Goal: Task Accomplishment & Management: Manage account settings

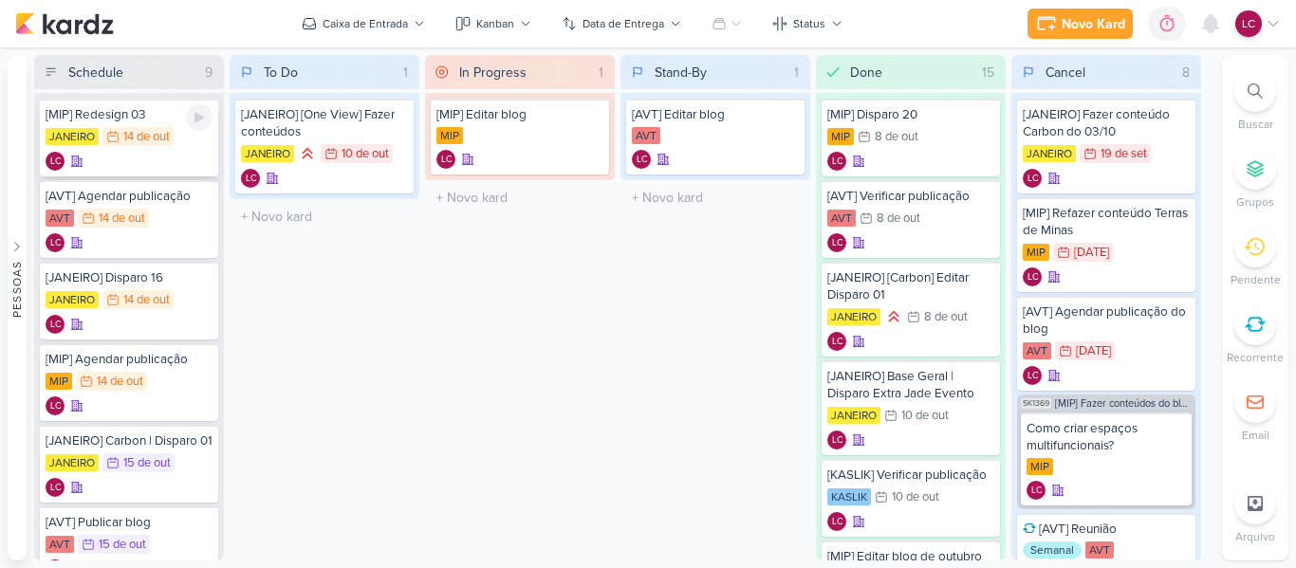
click at [139, 140] on div "14 de out" at bounding box center [146, 137] width 46 height 12
click at [0, 0] on div at bounding box center [0, 0] width 0 height 0
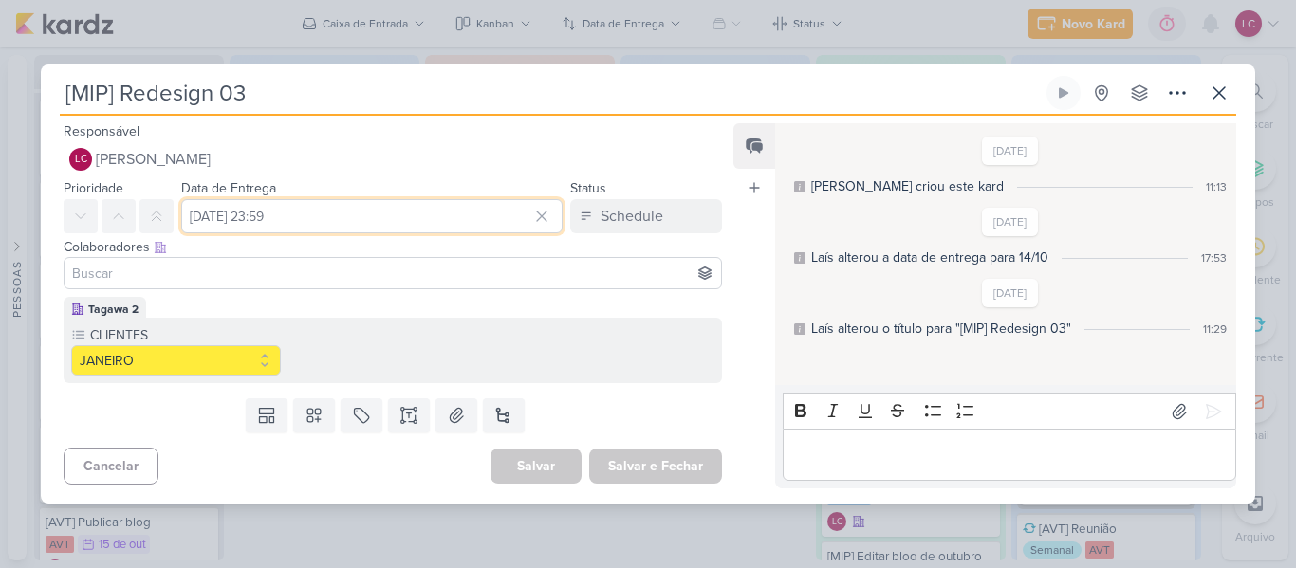
click at [294, 221] on input "[DATE] 23:59" at bounding box center [371, 216] width 381 height 34
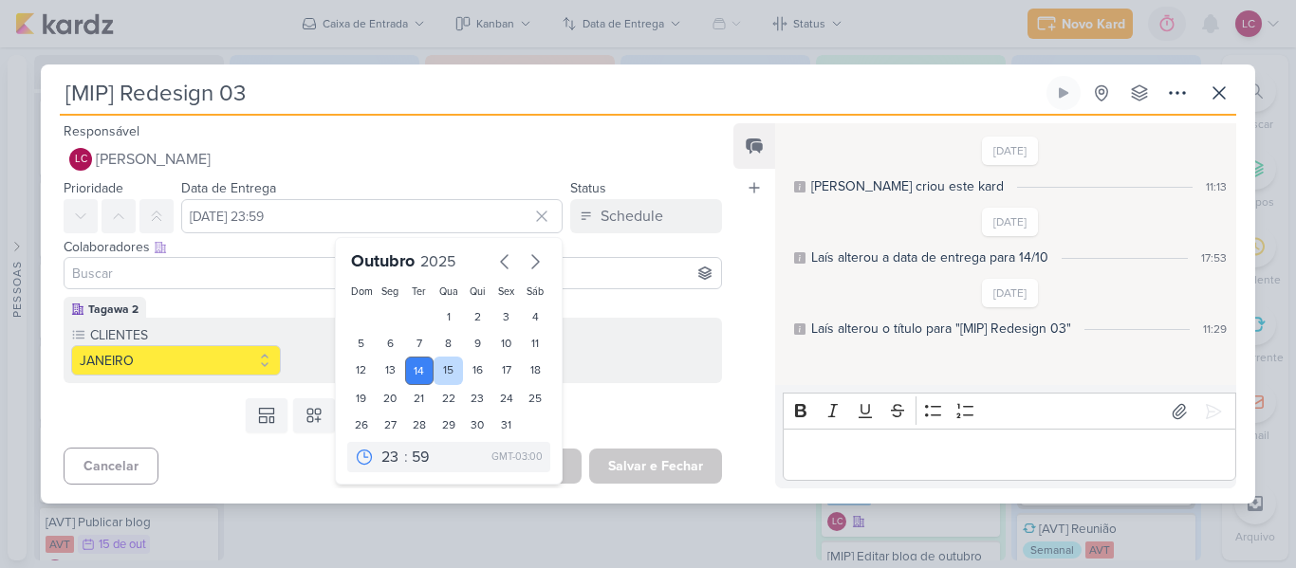
click at [438, 366] on div "15" at bounding box center [448, 371] width 29 height 28
type input "15 de outubro de 2025 às 23:59"
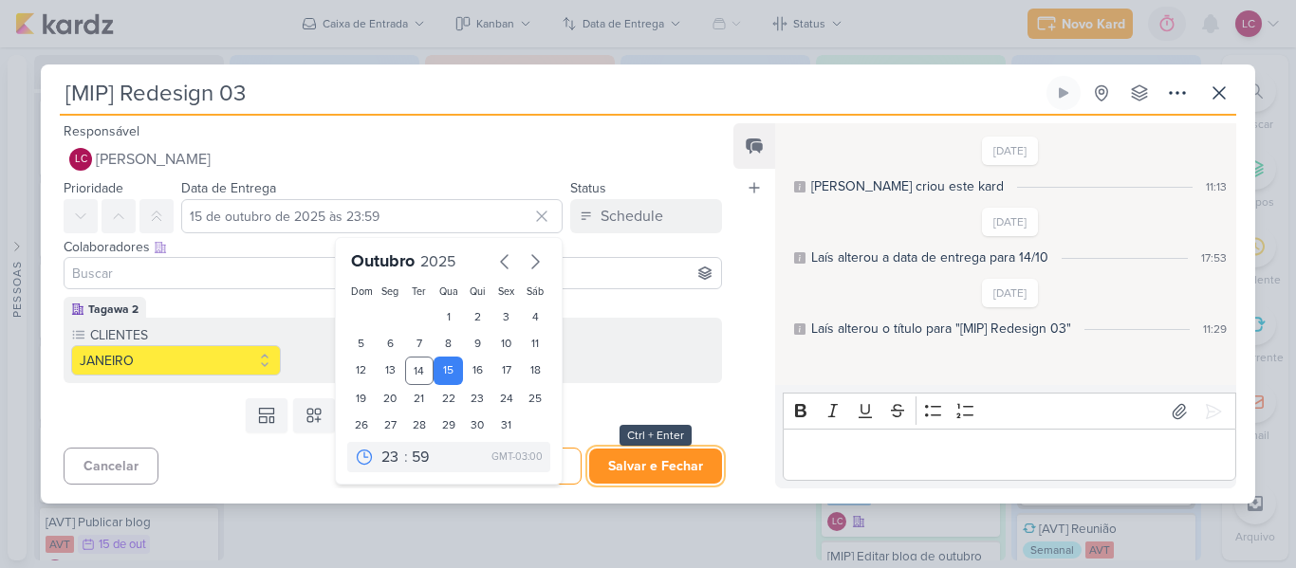
click at [670, 458] on button "Salvar e Fechar" at bounding box center [655, 466] width 133 height 35
click at [0, 0] on div at bounding box center [0, 0] width 0 height 0
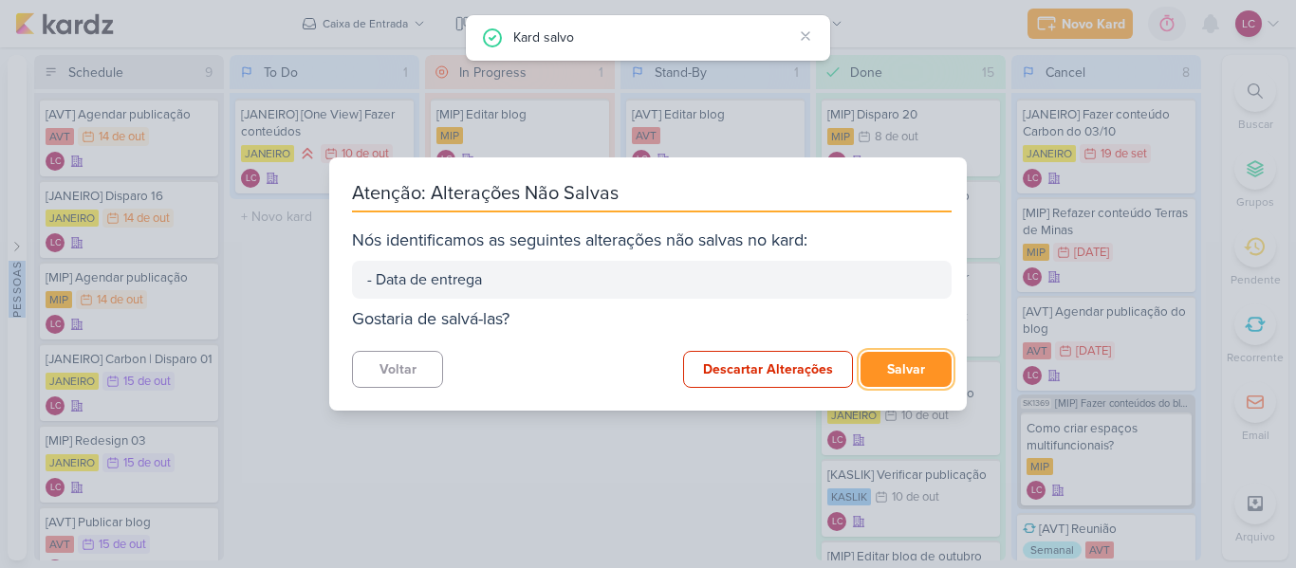
click at [909, 362] on button "Salvar" at bounding box center [906, 369] width 91 height 35
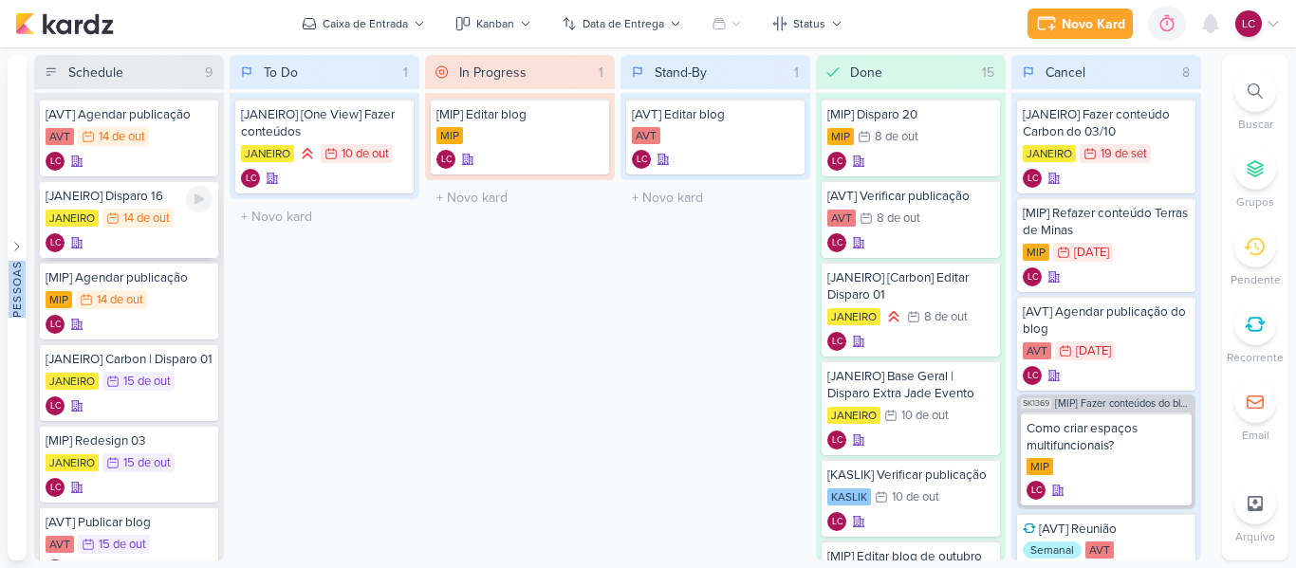
click at [139, 225] on div "14 de out" at bounding box center [146, 219] width 46 height 12
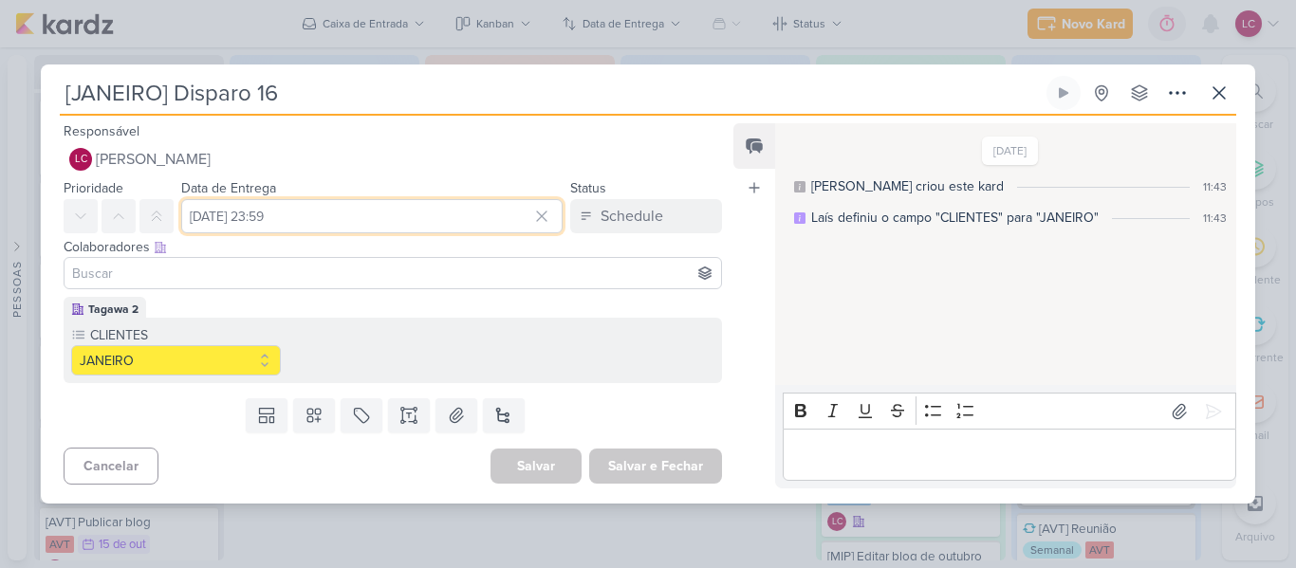
click at [305, 215] on input "[DATE] 23:59" at bounding box center [371, 216] width 381 height 34
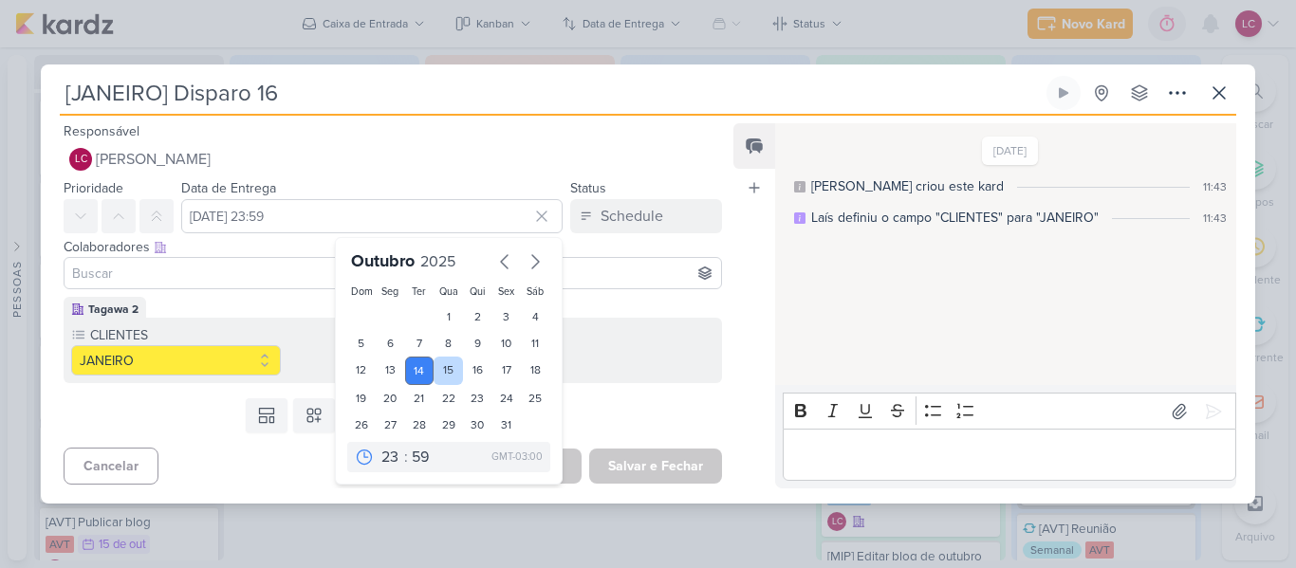
click at [449, 377] on div "15" at bounding box center [448, 371] width 29 height 28
type input "15 de outubro de 2025 às 23:59"
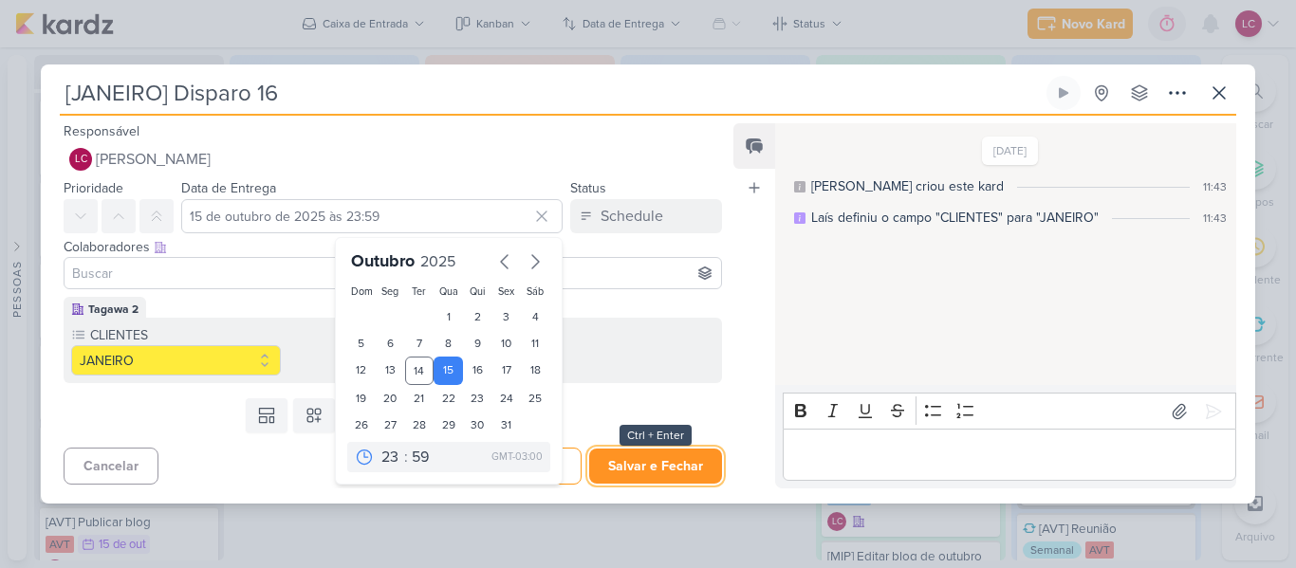
click at [614, 469] on button "Salvar e Fechar" at bounding box center [655, 466] width 133 height 35
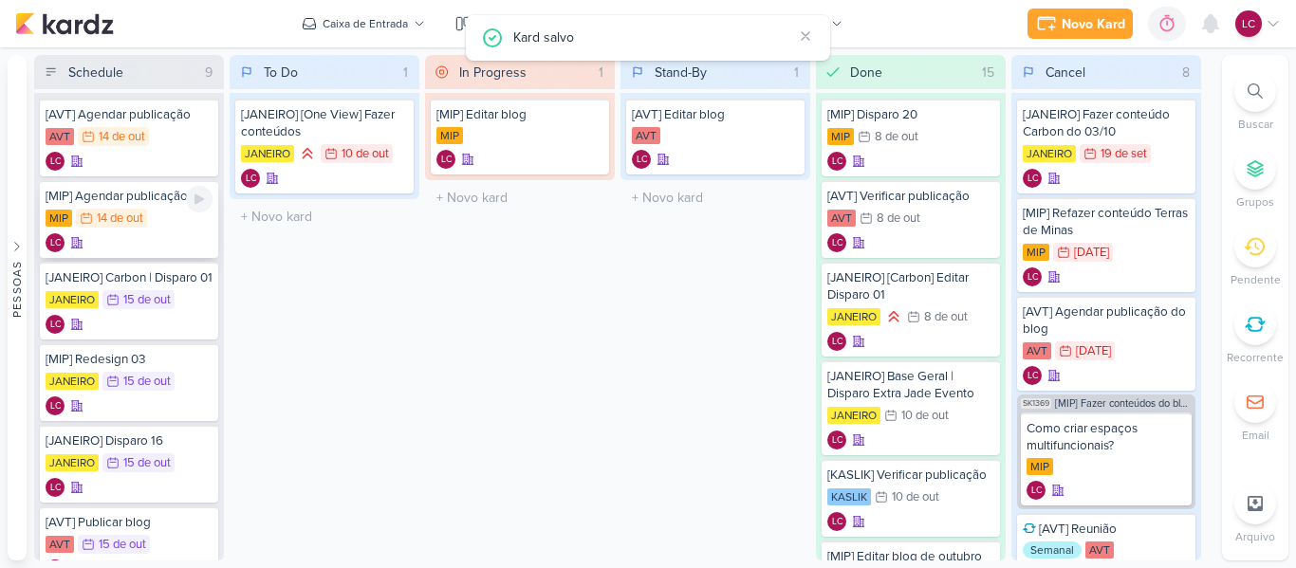
click at [156, 212] on div "MIP 14/10 [DATE]" at bounding box center [129, 219] width 167 height 21
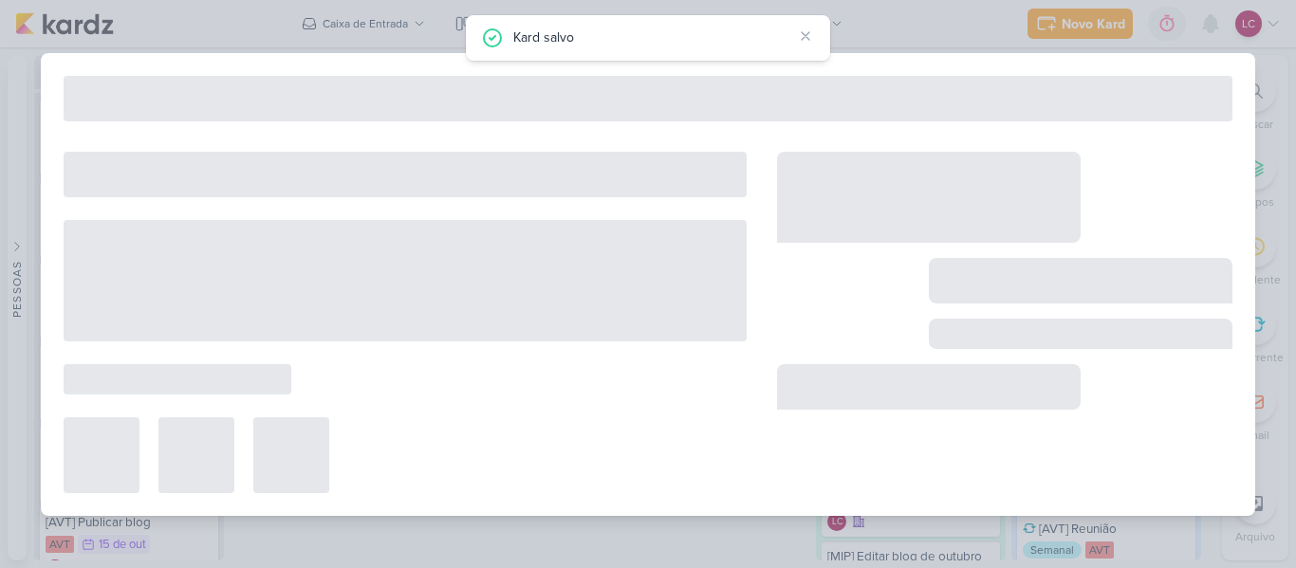
type input "[MIP] Agendar publicação"
type input "[DATE] 23:59"
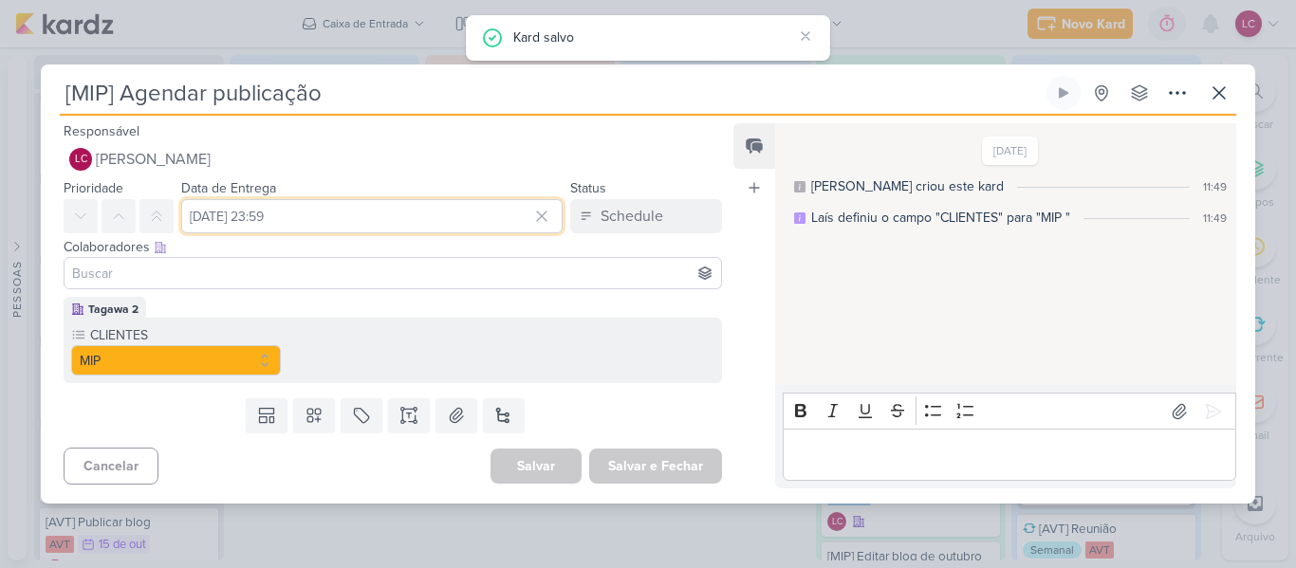
click at [429, 212] on input "[DATE] 23:59" at bounding box center [371, 216] width 381 height 34
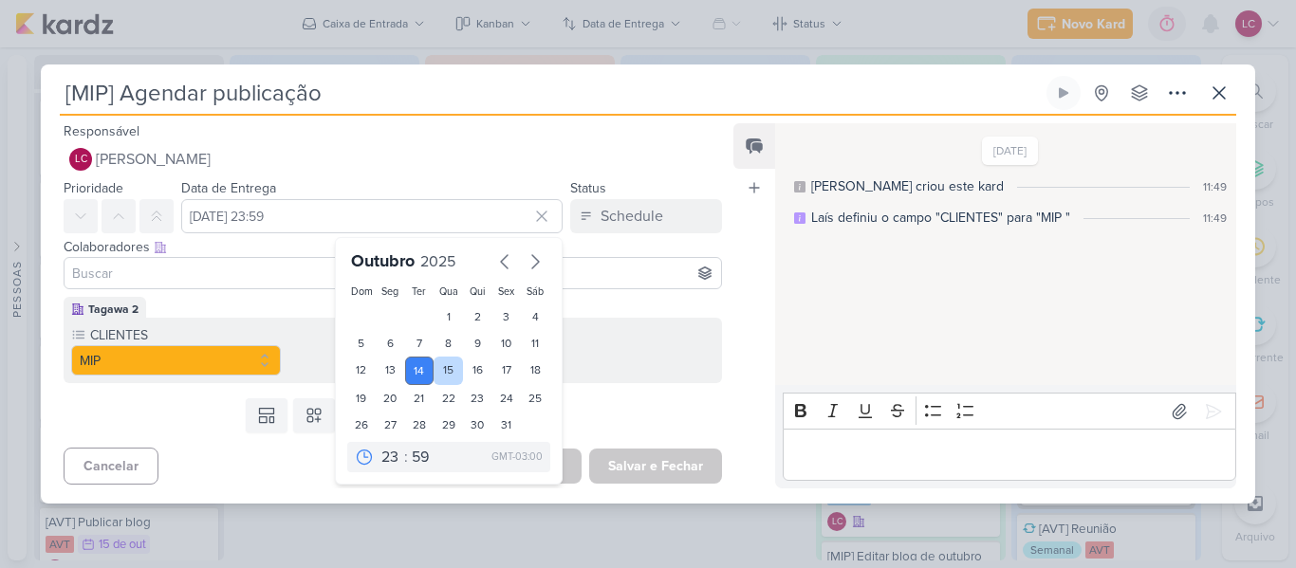
click at [445, 358] on div "15" at bounding box center [448, 371] width 29 height 28
type input "15 de outubro de 2025 às 23:59"
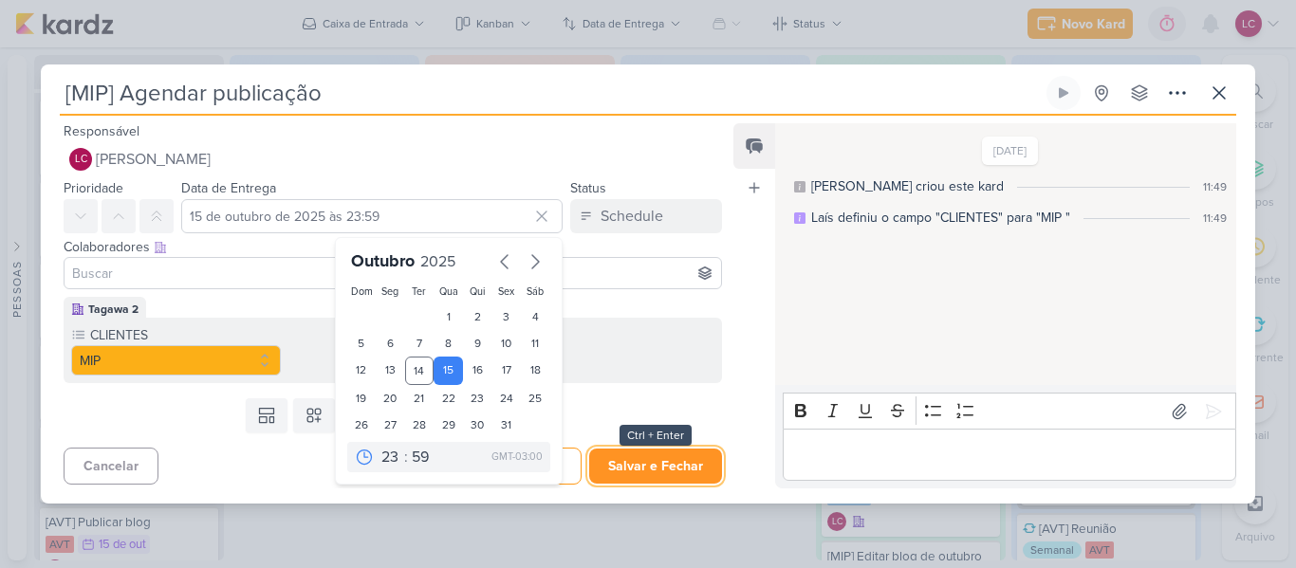
click at [649, 469] on button "Salvar e Fechar" at bounding box center [655, 466] width 133 height 35
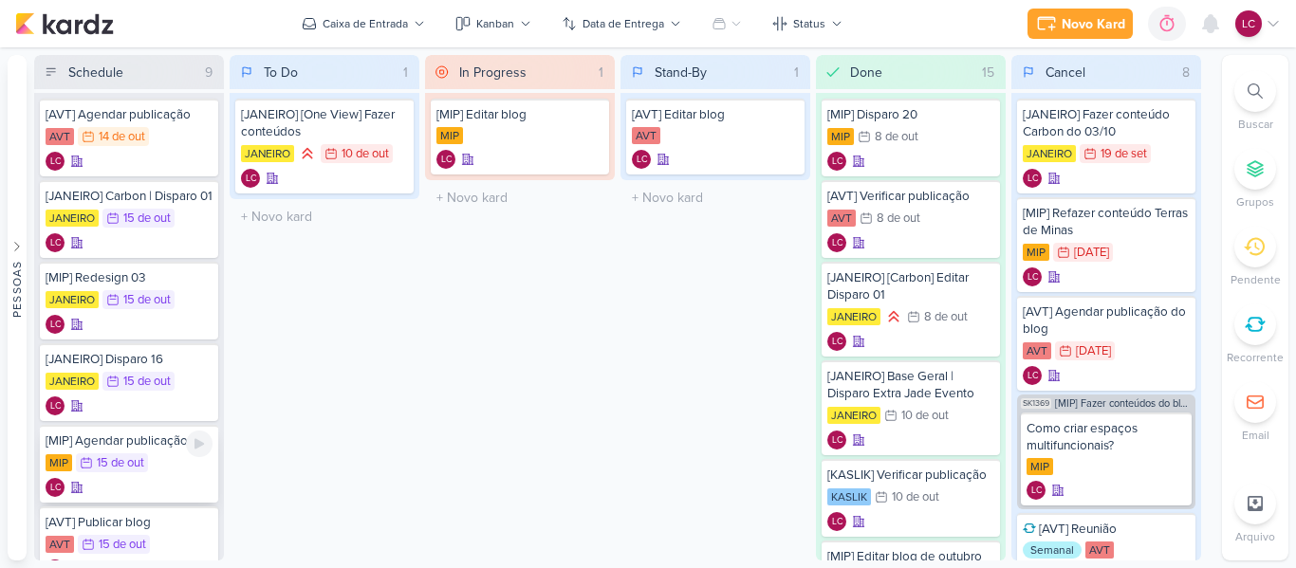
scroll to position [95, 0]
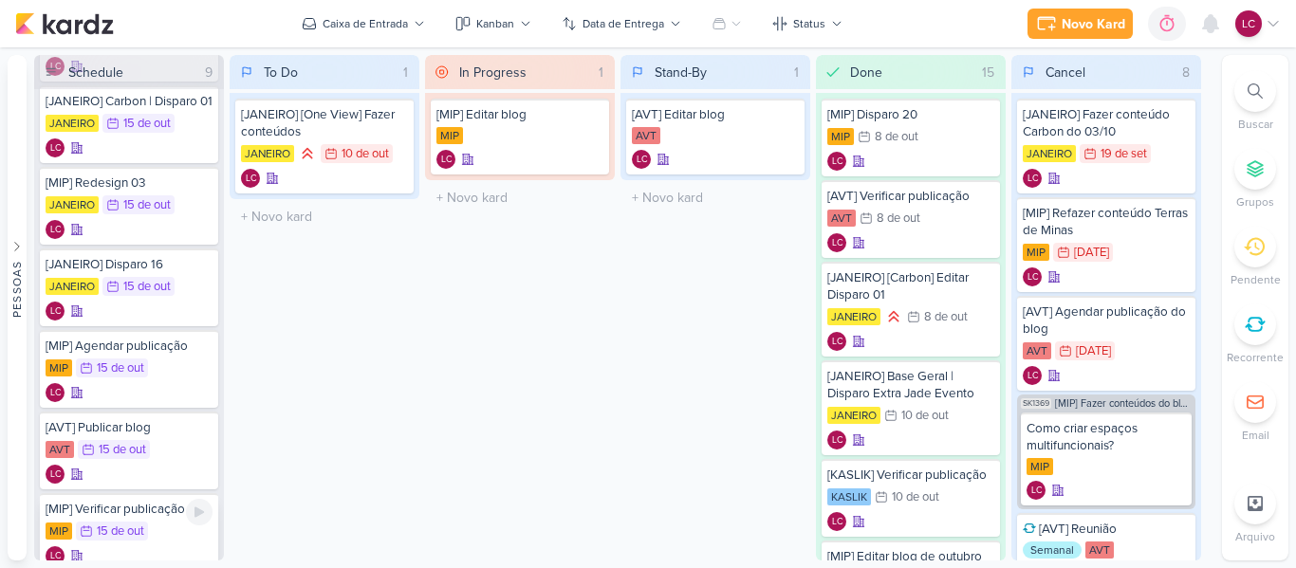
click at [136, 518] on div "[MIP] Verificar publicação" at bounding box center [129, 509] width 167 height 17
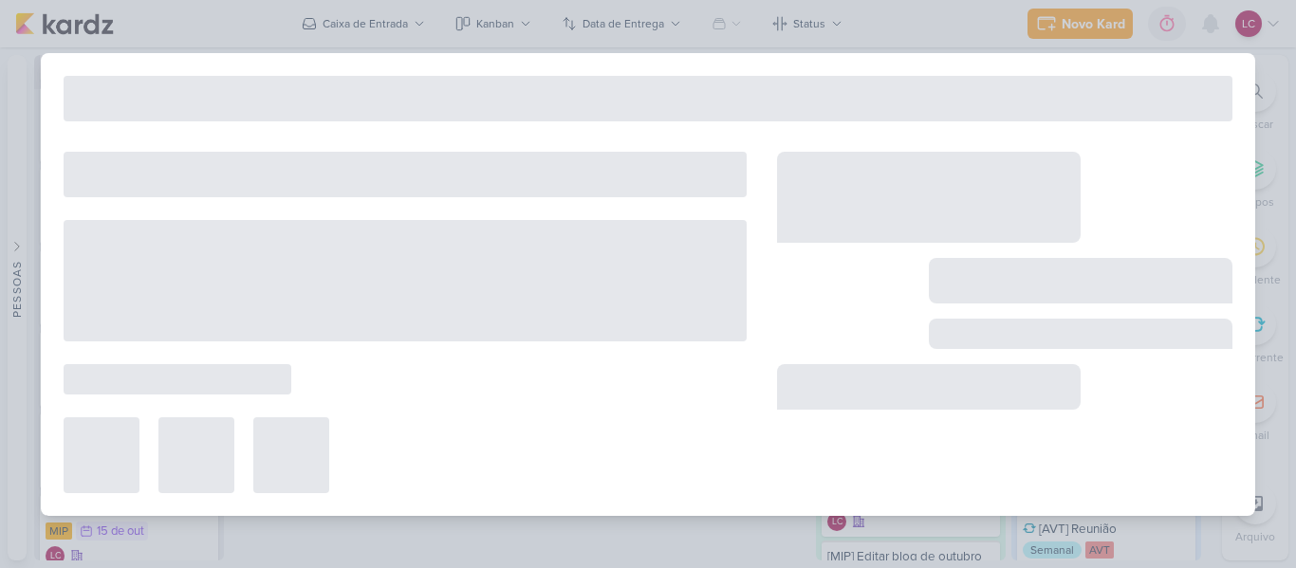
type input "[MIP] Verificar publicação"
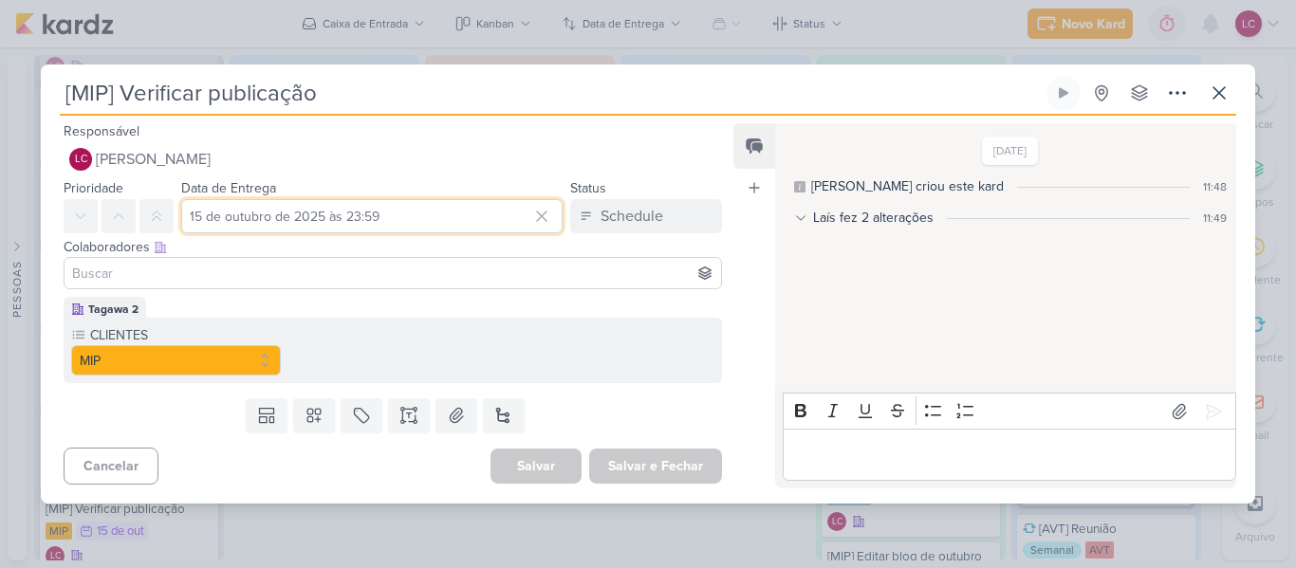
click at [228, 212] on input "15 de outubro de 2025 às 23:59" at bounding box center [371, 216] width 381 height 34
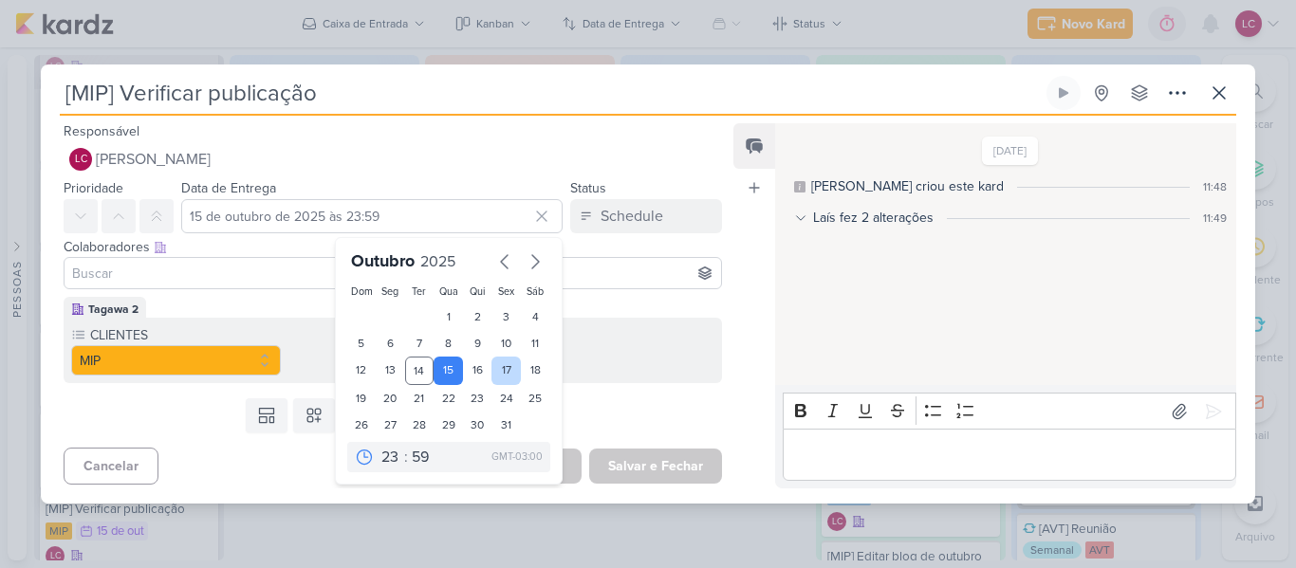
click at [505, 375] on div "17" at bounding box center [506, 371] width 29 height 28
type input "[DATE] 23:59"
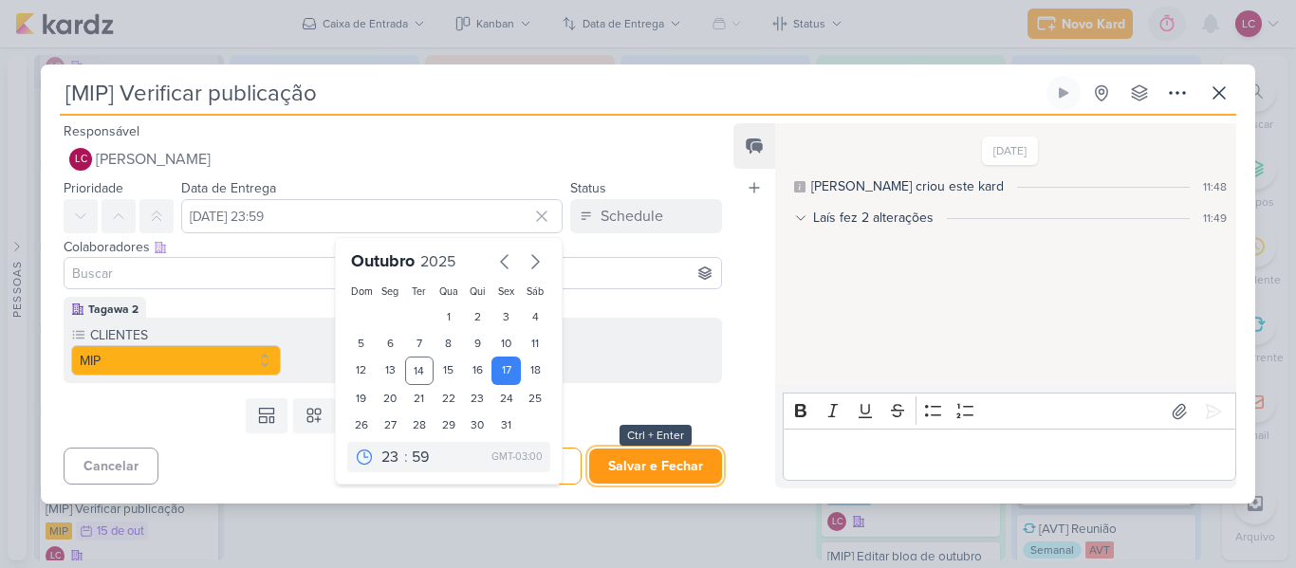
click at [677, 464] on button "Salvar e Fechar" at bounding box center [655, 466] width 133 height 35
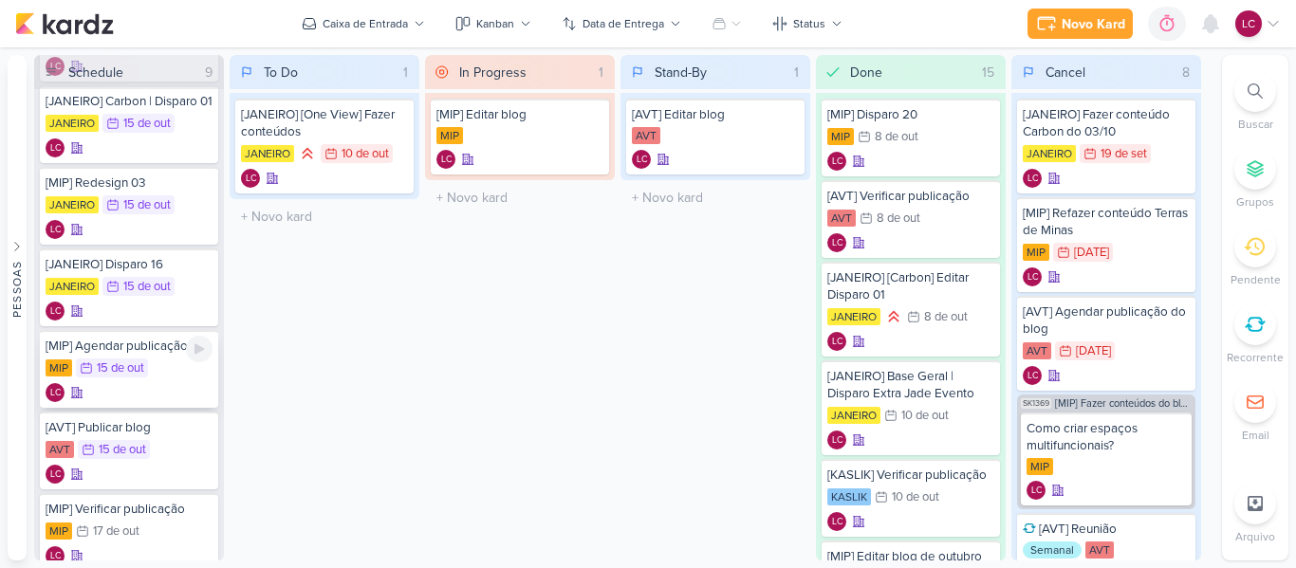
click at [146, 378] on div "15/10 [DATE]" at bounding box center [112, 368] width 72 height 19
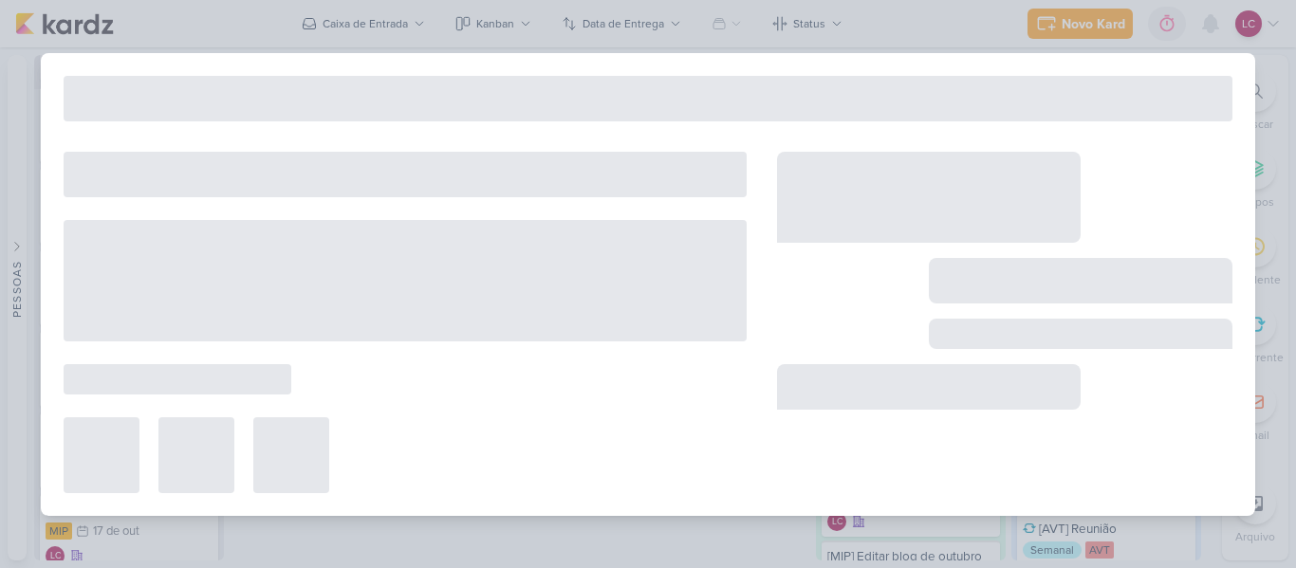
type input "[MIP] Agendar publicação"
type input "15 de outubro de 2025 às 23:59"
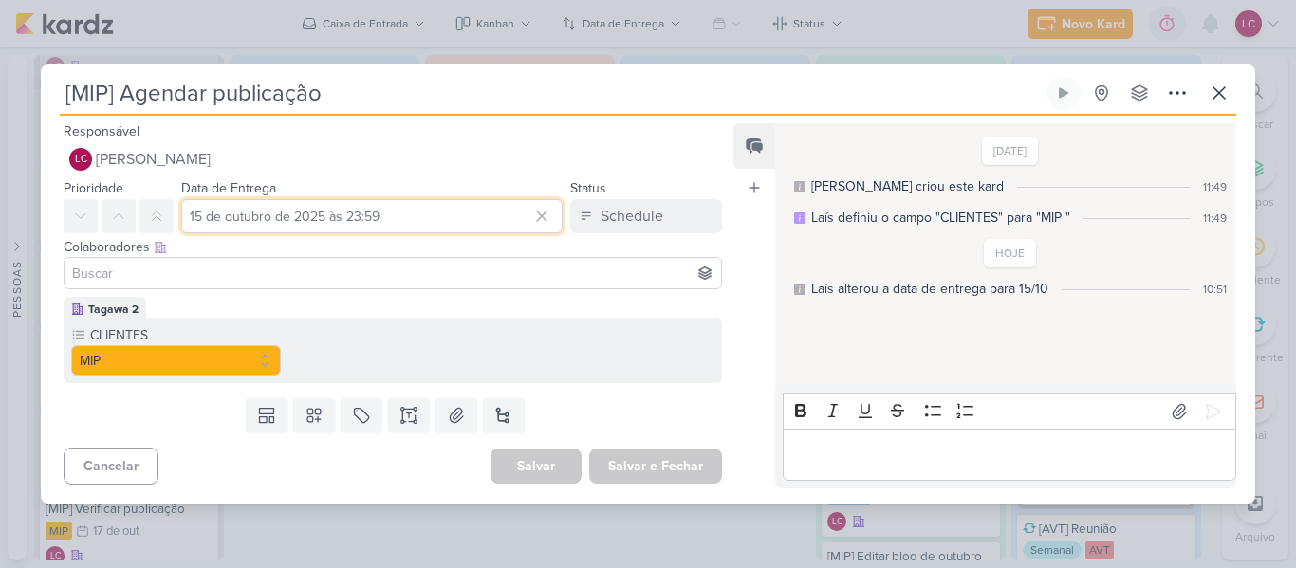
click at [377, 219] on input "15 de outubro de 2025 às 23:59" at bounding box center [371, 216] width 381 height 34
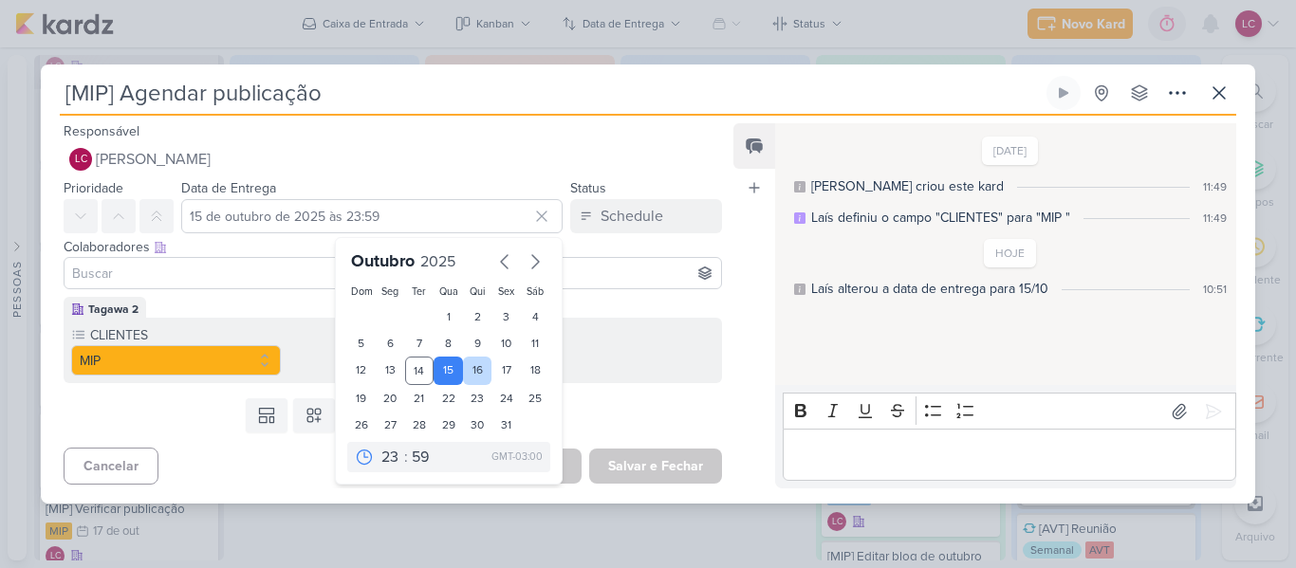
click at [475, 372] on div "16" at bounding box center [477, 371] width 29 height 28
type input "[DATE] 23:59"
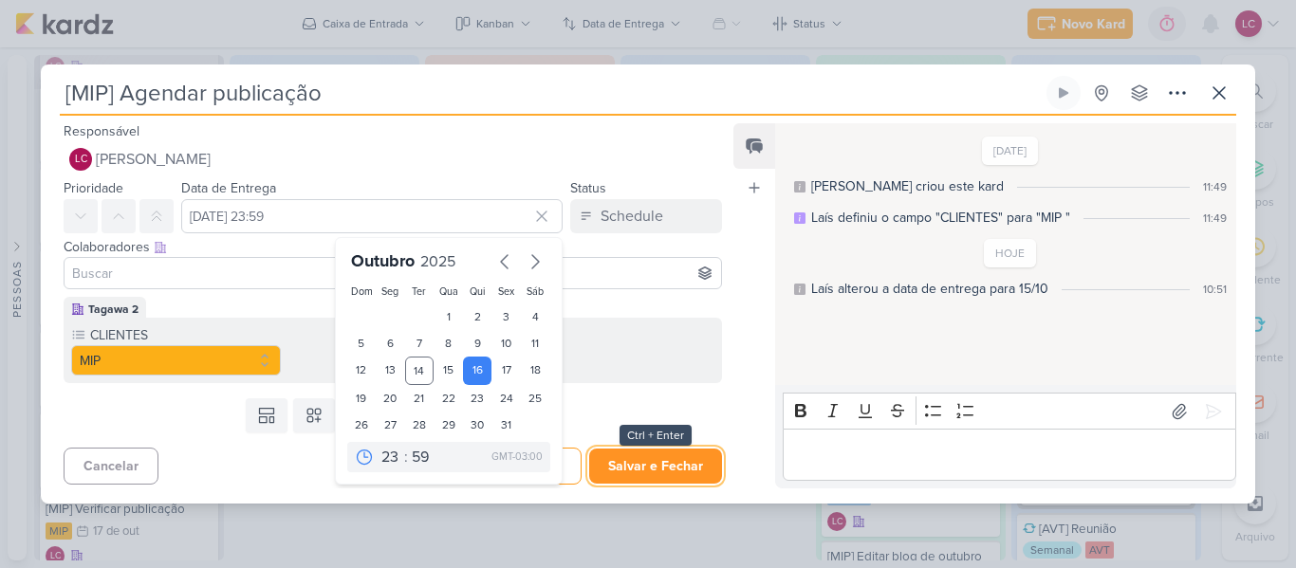
click at [641, 469] on button "Salvar e Fechar" at bounding box center [655, 466] width 133 height 35
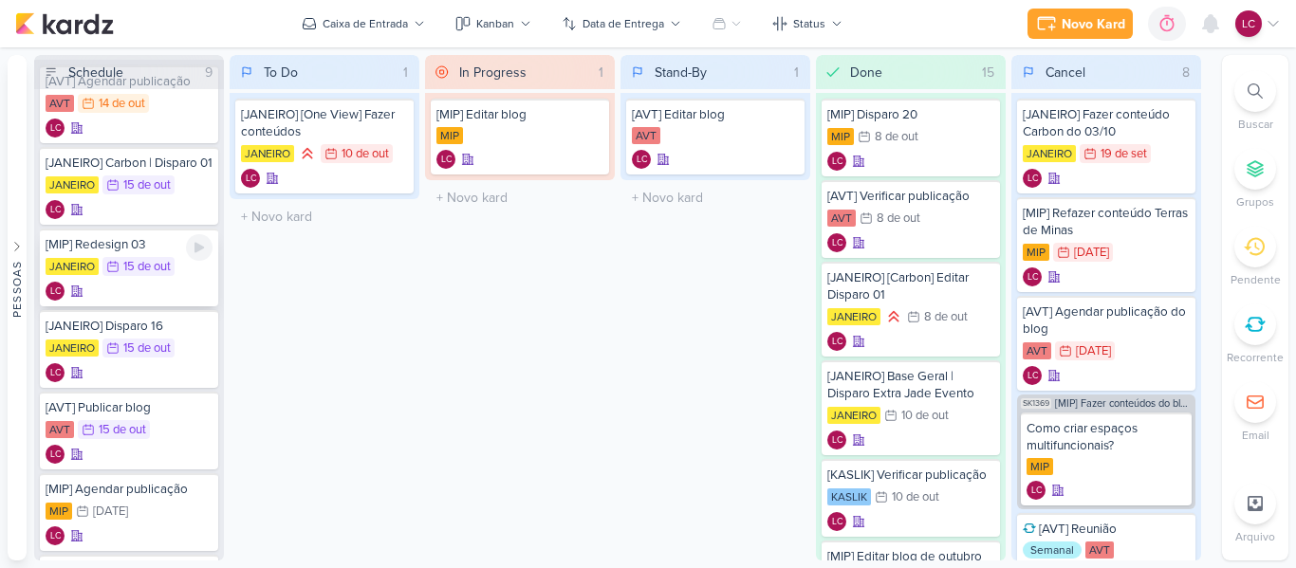
scroll to position [0, 0]
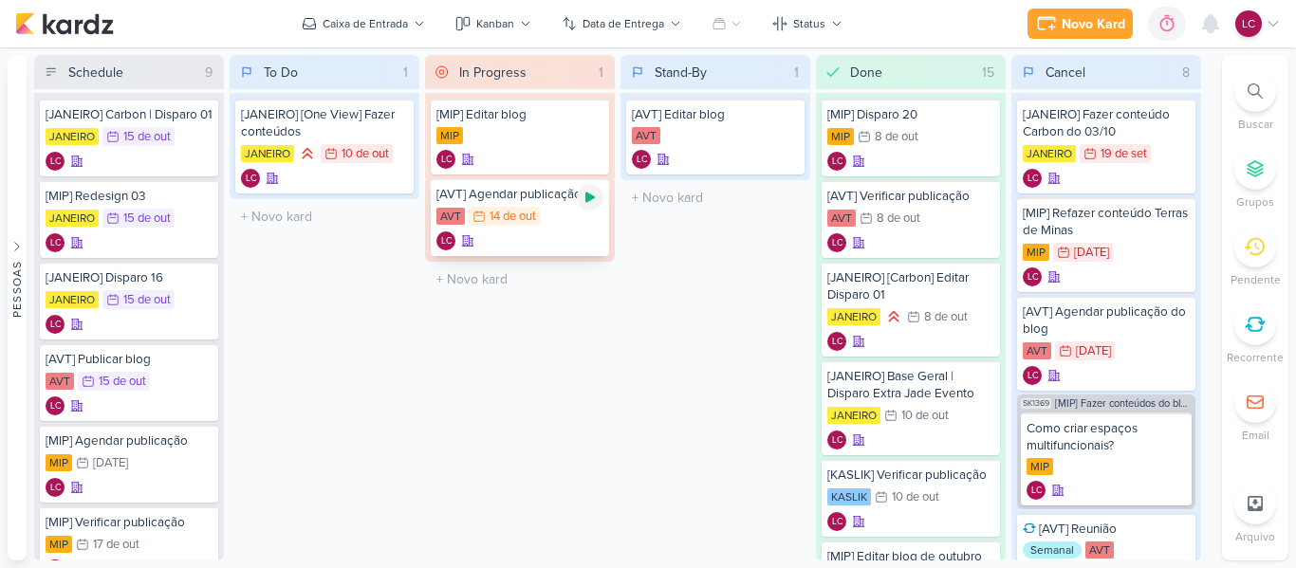
click at [585, 196] on icon at bounding box center [590, 197] width 15 height 15
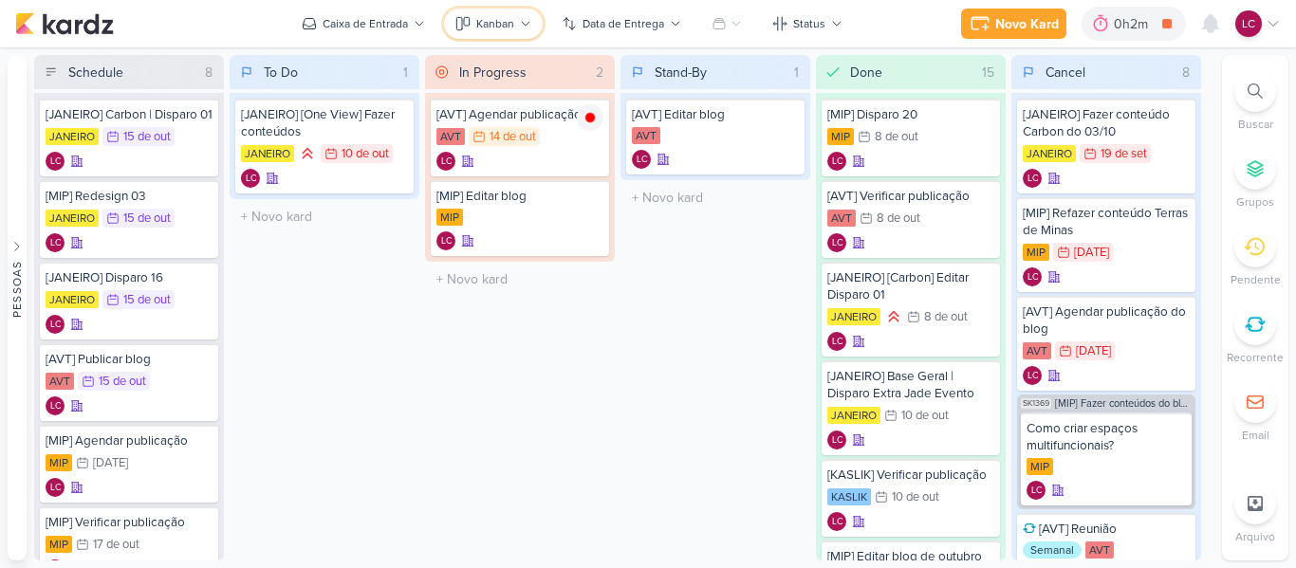
click at [515, 10] on button "Kanban" at bounding box center [493, 24] width 99 height 30
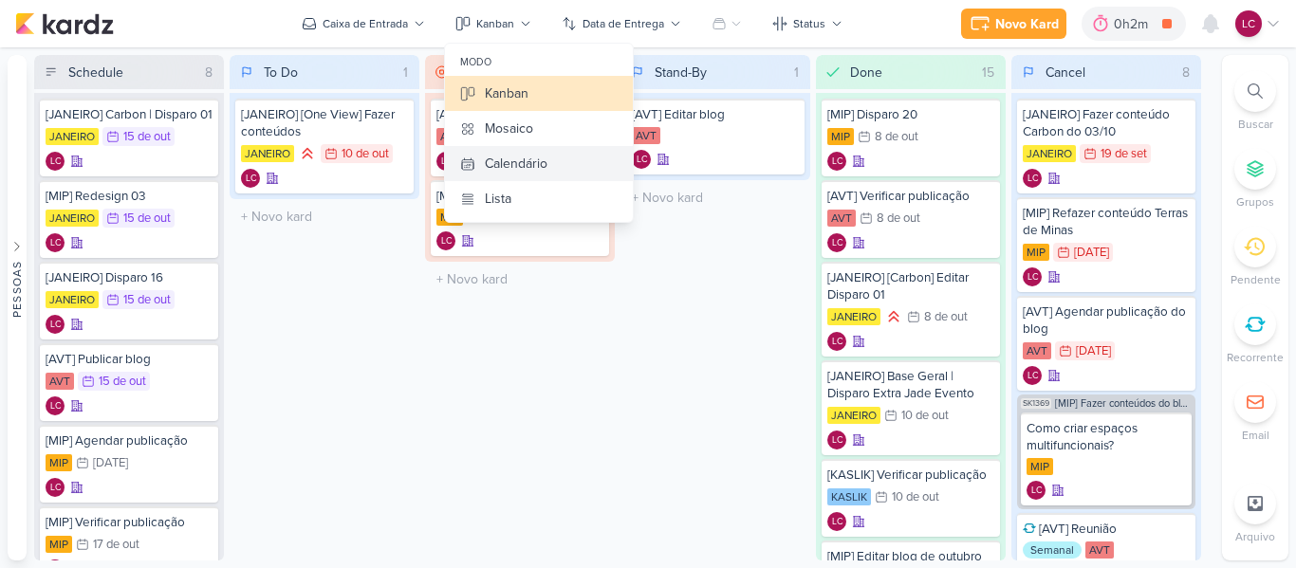
click at [506, 161] on div "Calendário" at bounding box center [516, 164] width 63 height 20
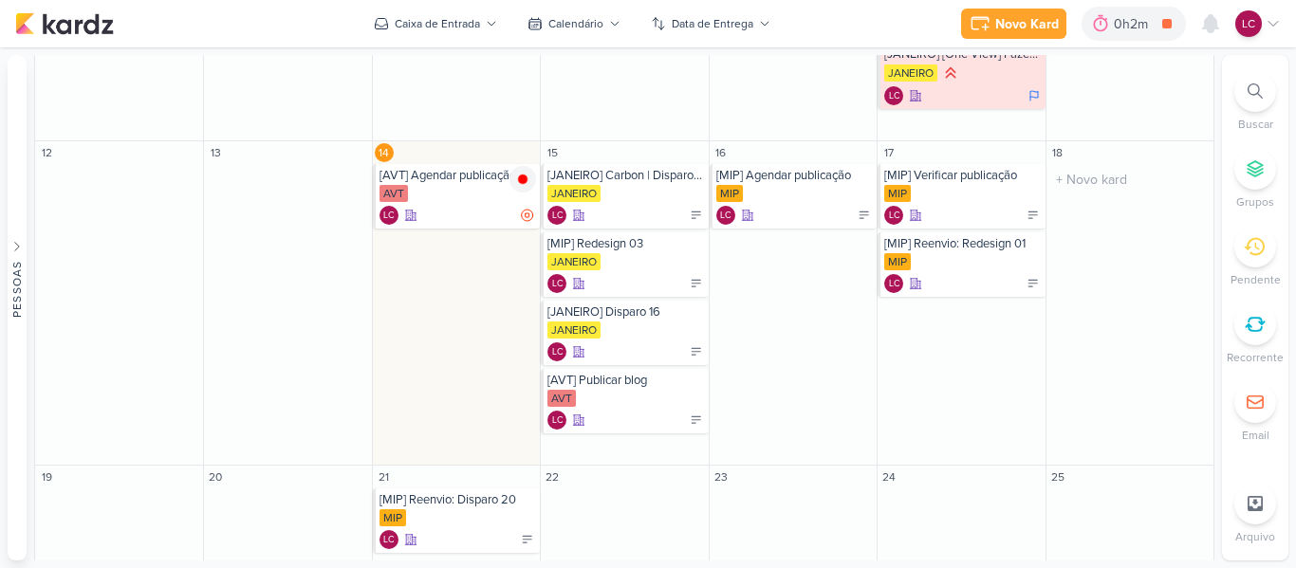
scroll to position [621, 0]
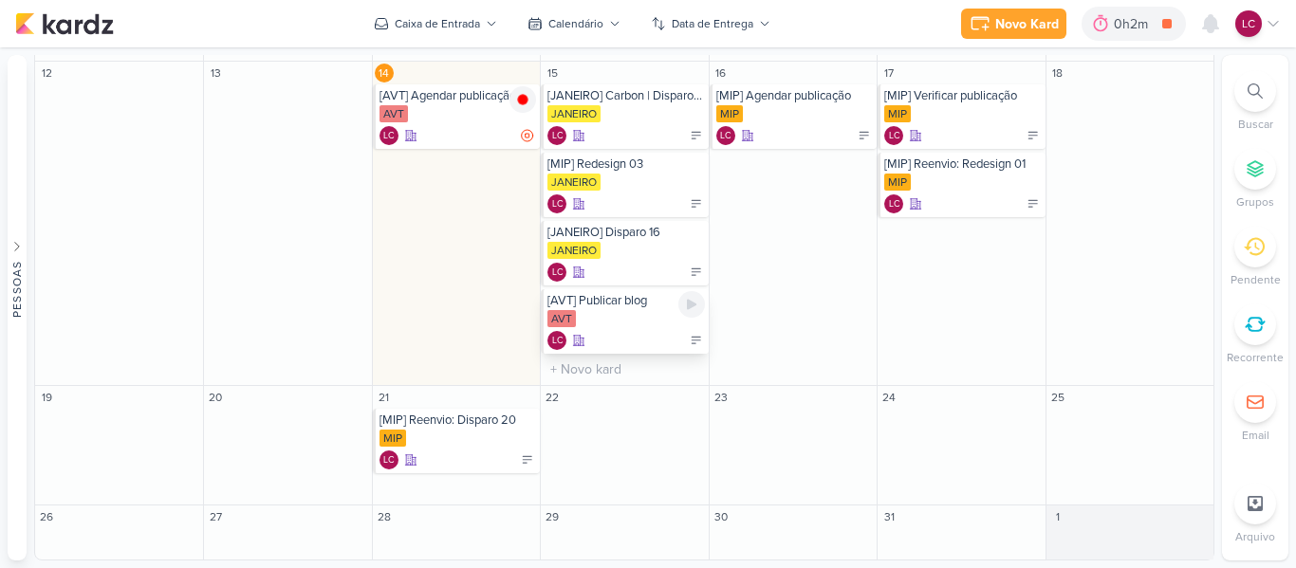
click at [605, 304] on div "[AVT] Publicar blog" at bounding box center [625, 300] width 157 height 15
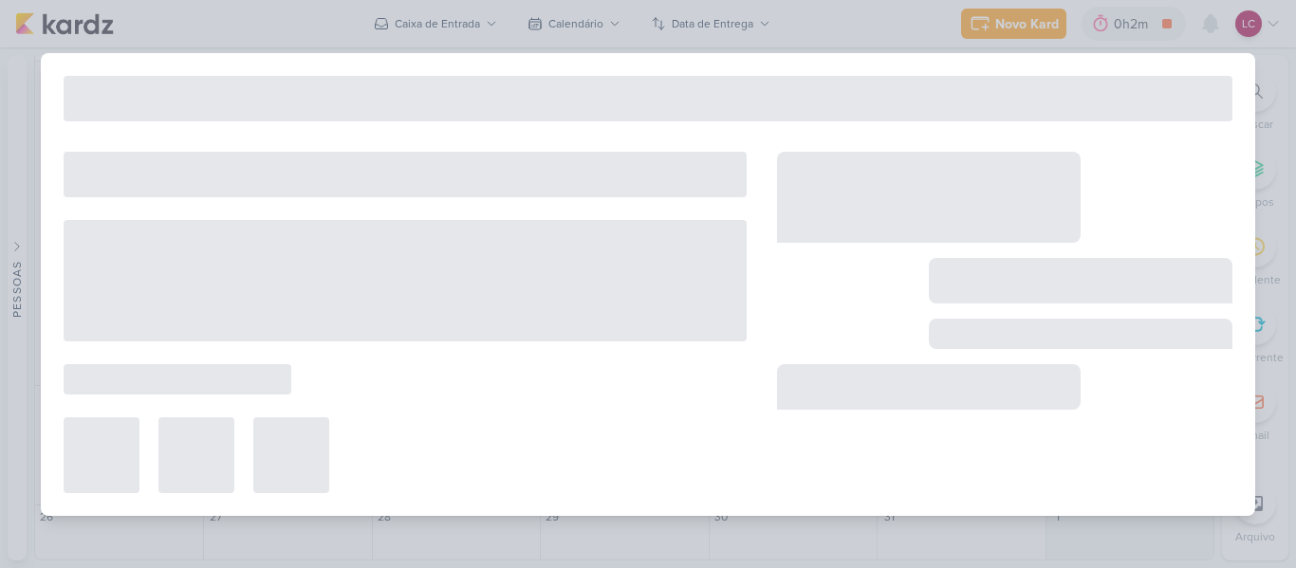
type input "[AVT] Publicar blog"
type input "15 de outubro de 2025 às 23:59"
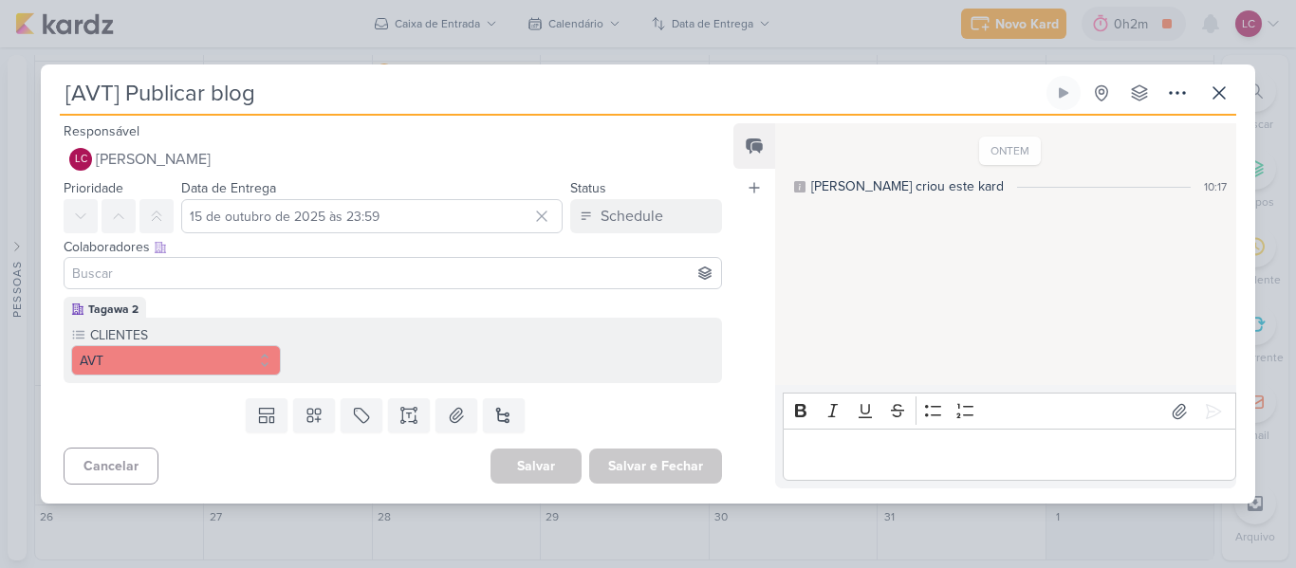
click at [180, 88] on input "[AVT] Publicar blog" at bounding box center [551, 93] width 983 height 34
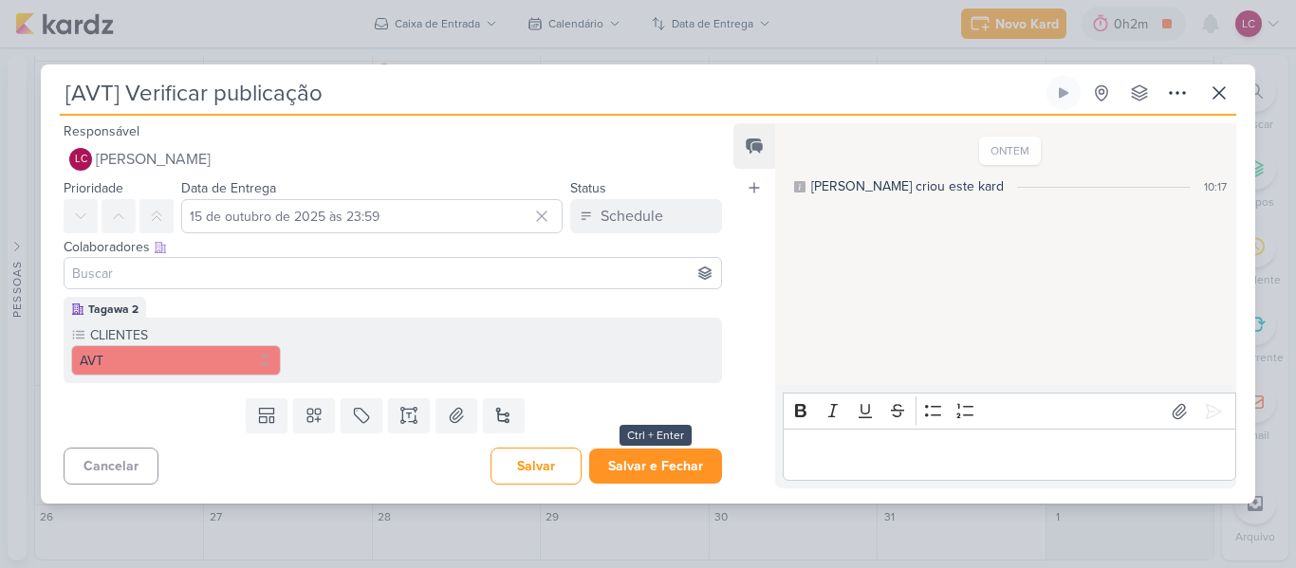
type input "[AVT] Verificar publicação"
click at [680, 455] on button "Salvar e Fechar" at bounding box center [655, 466] width 133 height 35
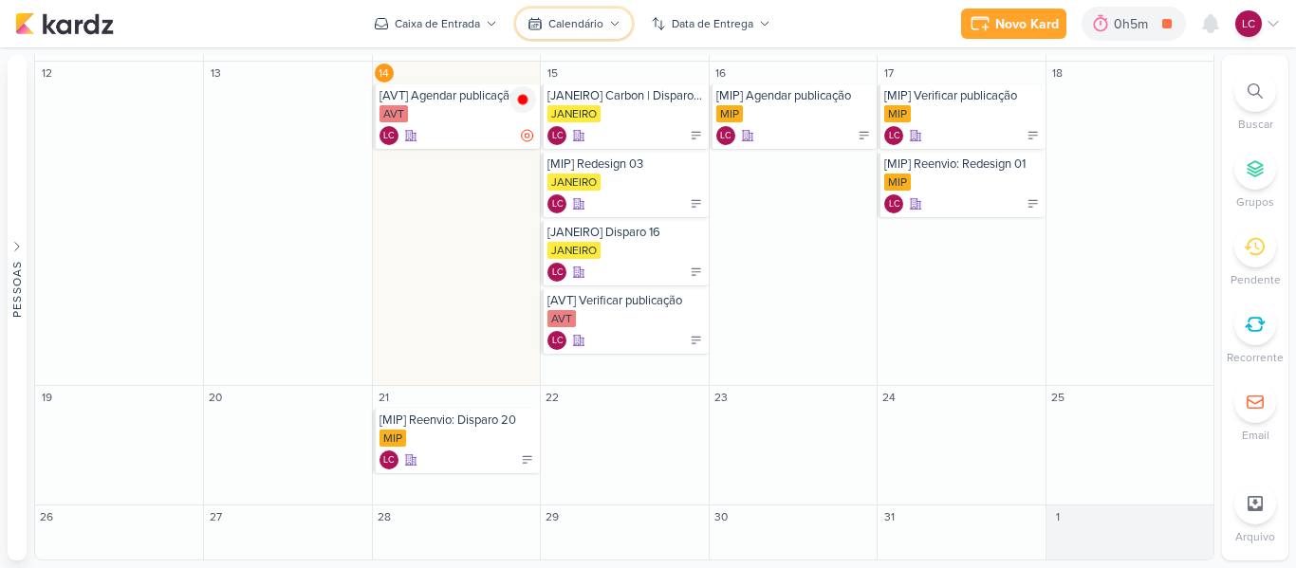
click at [584, 24] on div "Calendário" at bounding box center [575, 23] width 55 height 17
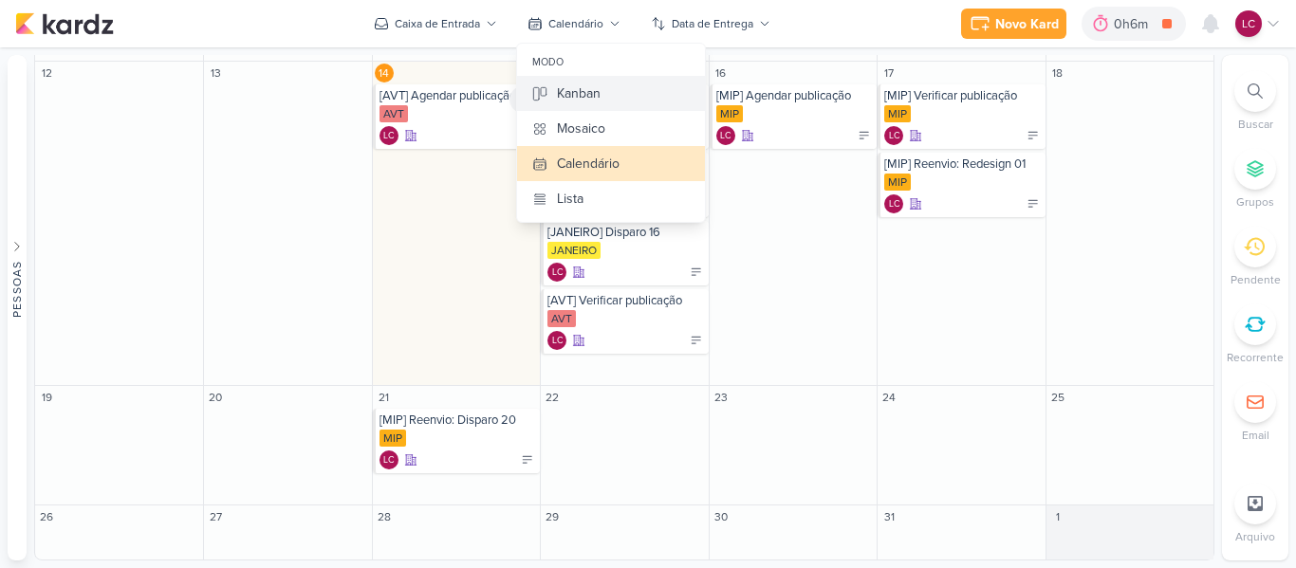
click at [580, 84] on div "Kanban" at bounding box center [579, 93] width 44 height 20
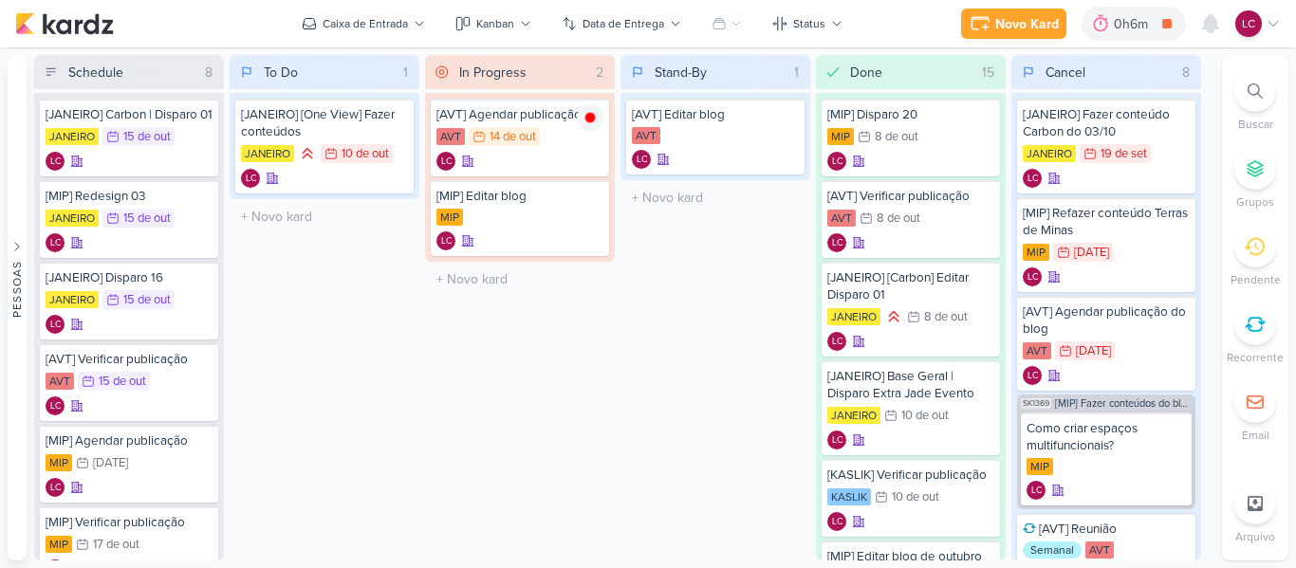
scroll to position [0, 0]
